Goal: Task Accomplishment & Management: Use online tool/utility

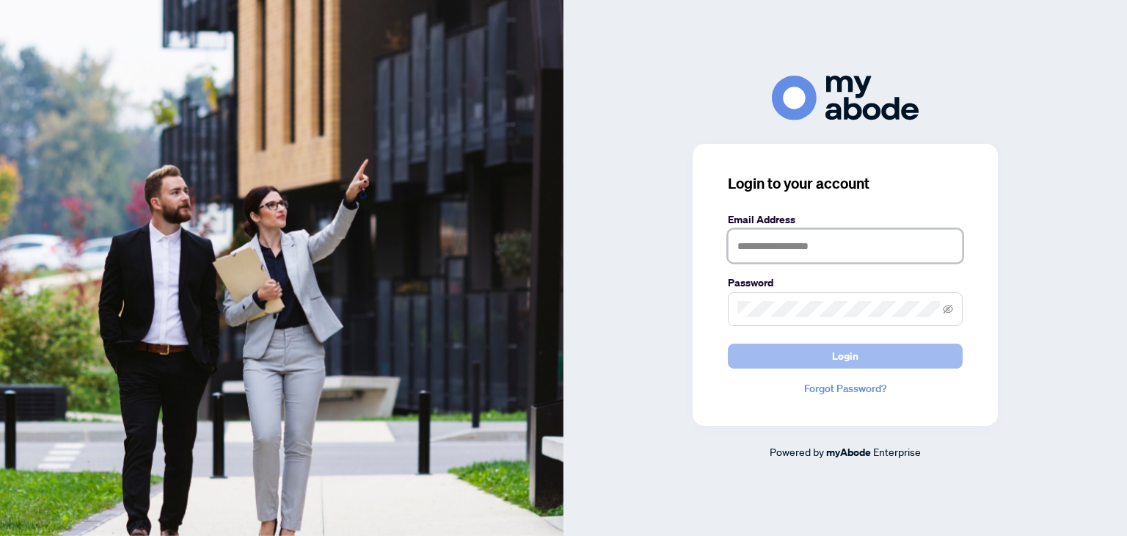
type input "**********"
click at [863, 357] on button "Login" at bounding box center [845, 355] width 235 height 25
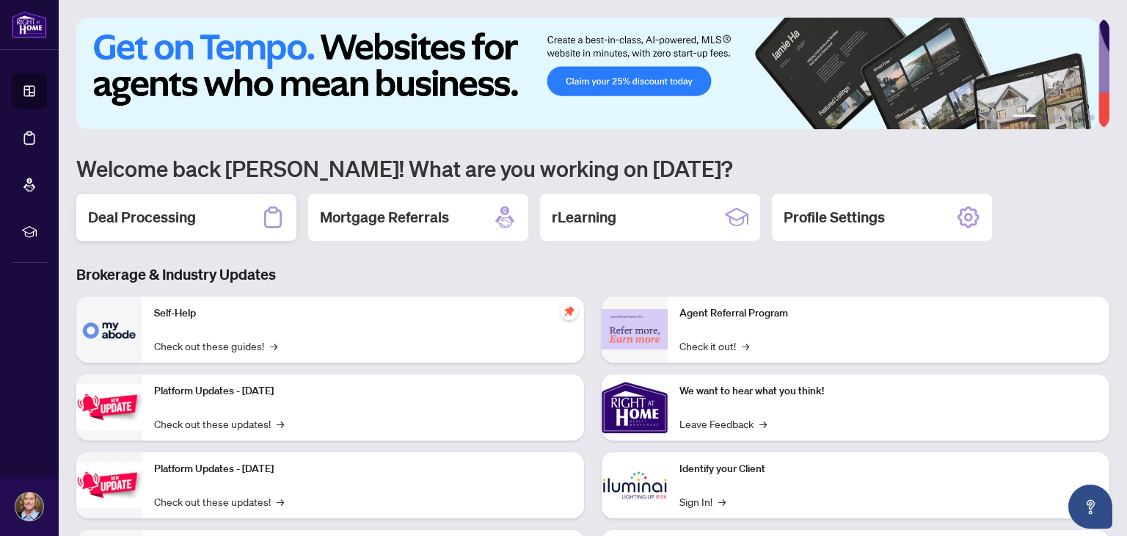
click at [175, 214] on h2 "Deal Processing" at bounding box center [142, 217] width 108 height 21
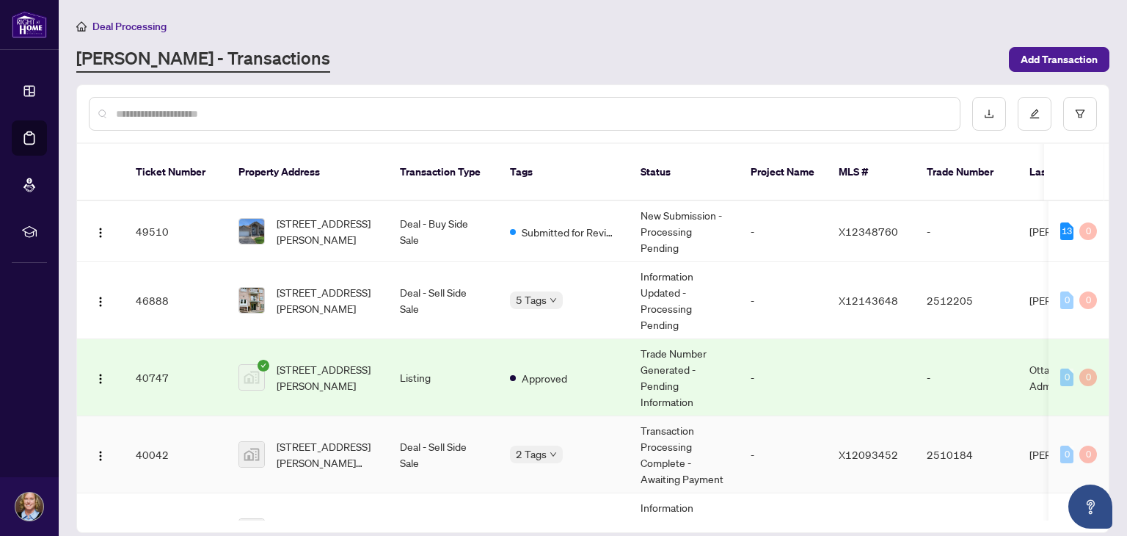
scroll to position [73, 0]
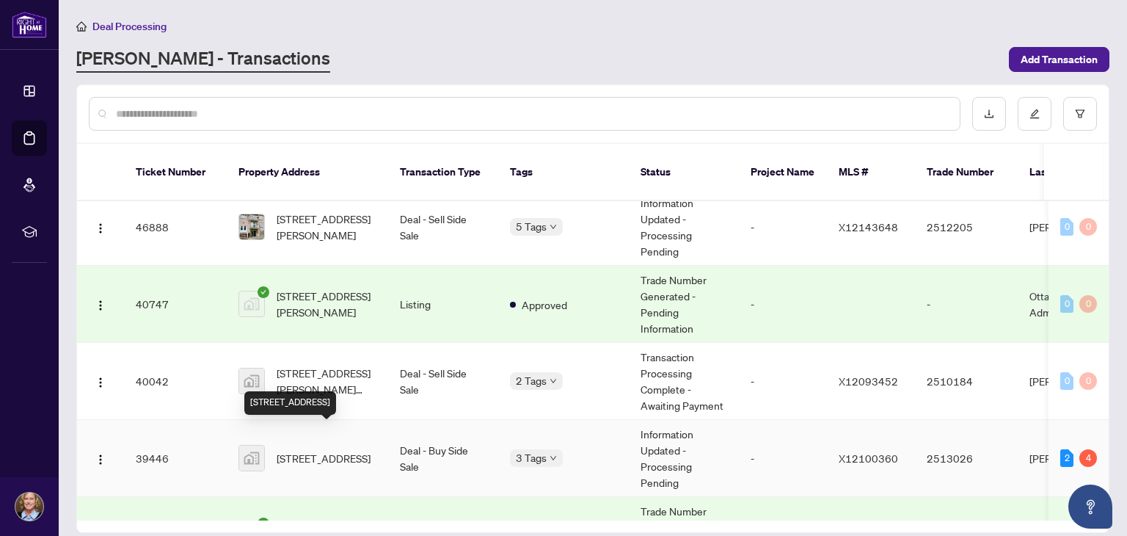
click at [312, 450] on span "[STREET_ADDRESS]" at bounding box center [324, 458] width 94 height 16
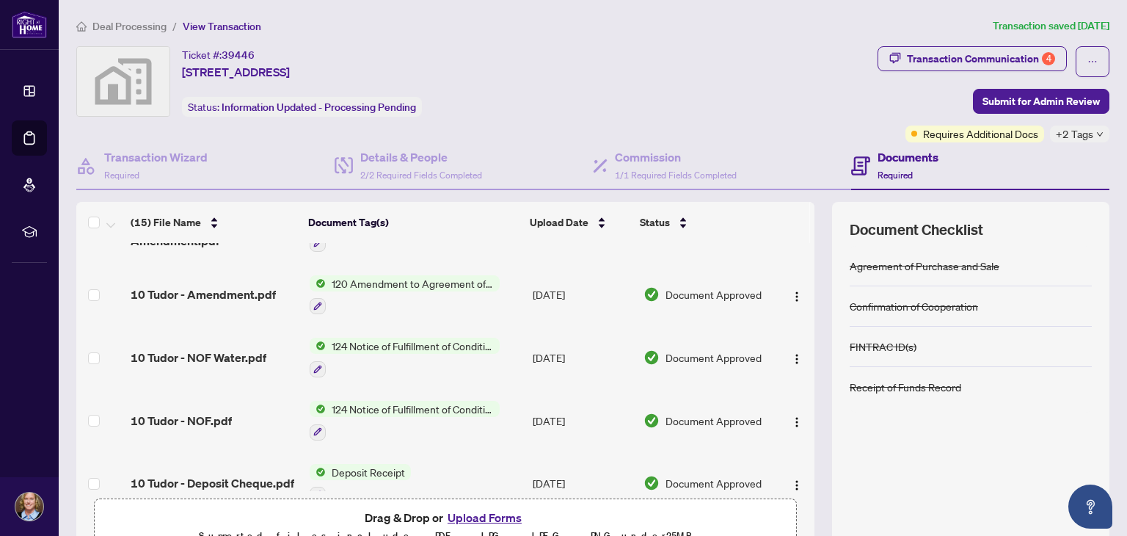
scroll to position [684, 0]
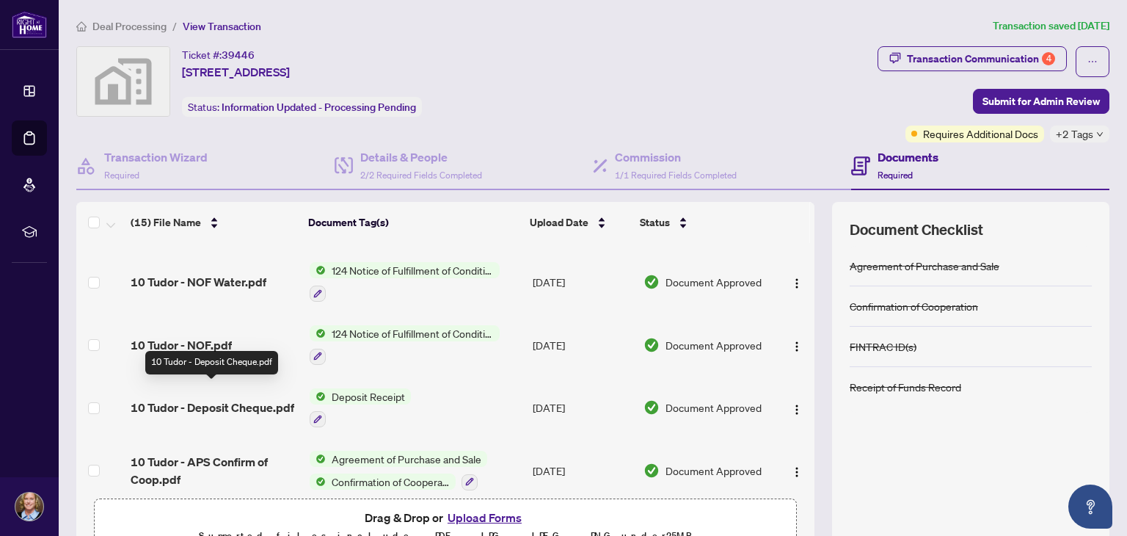
click at [255, 398] on span "10 Tudor - Deposit Cheque.pdf" at bounding box center [213, 407] width 164 height 18
